Goal: Task Accomplishment & Management: Manage account settings

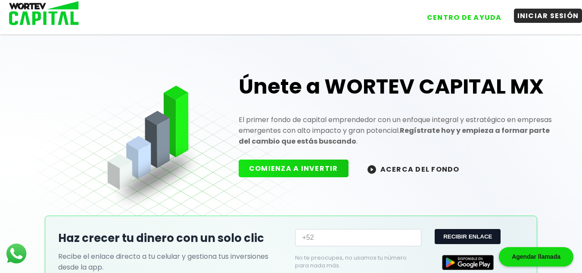
click at [544, 21] on button "INICIAR SESIÓN" at bounding box center [548, 16] width 69 height 14
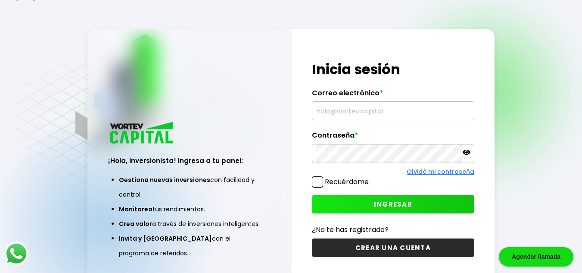
click at [389, 115] on input "text" at bounding box center [393, 111] width 155 height 18
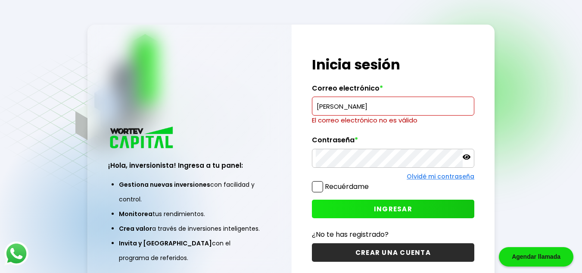
drag, startPoint x: 343, startPoint y: 106, endPoint x: 259, endPoint y: 102, distance: 83.7
click at [259, 102] on div "¡Hola, inversionista! Ingresa a tu panel: Gestiona nuevas inversiones con facil…" at bounding box center [292, 159] width 408 height 268
paste input "[PERSON_NAME][EMAIL_ADDRESS][DOMAIN_NAME]"
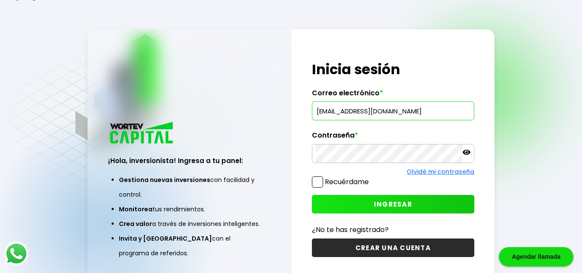
type input "[EMAIL_ADDRESS][DOMAIN_NAME]"
click at [319, 182] on span at bounding box center [317, 181] width 11 height 11
click at [371, 178] on input "Recuérdame" at bounding box center [371, 178] width 0 height 0
click at [363, 199] on button "INGRESAR" at bounding box center [393, 204] width 163 height 19
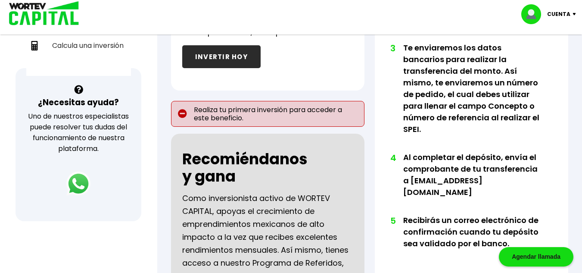
scroll to position [271, 0]
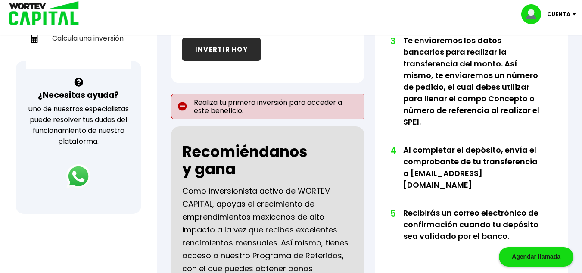
click at [193, 106] on p "Realiza tu primera inversión para acceder a este beneficio." at bounding box center [268, 107] width 194 height 26
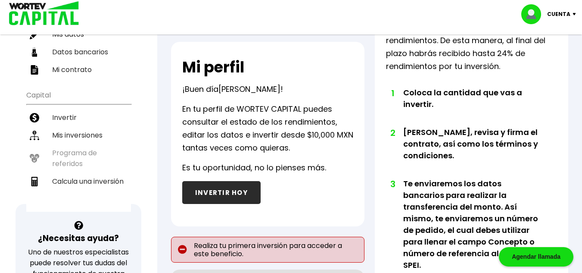
scroll to position [0, 0]
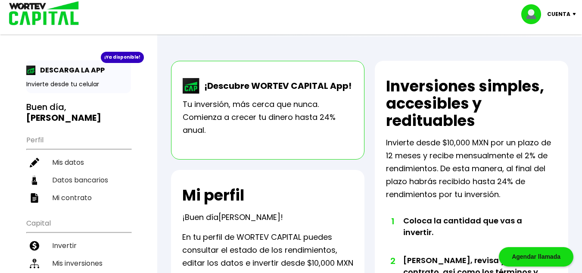
click at [576, 16] on div "Cuenta" at bounding box center [552, 14] width 61 height 20
click at [548, 59] on li "Cerrar sesión" at bounding box center [550, 58] width 69 height 18
